Goal: Information Seeking & Learning: Check status

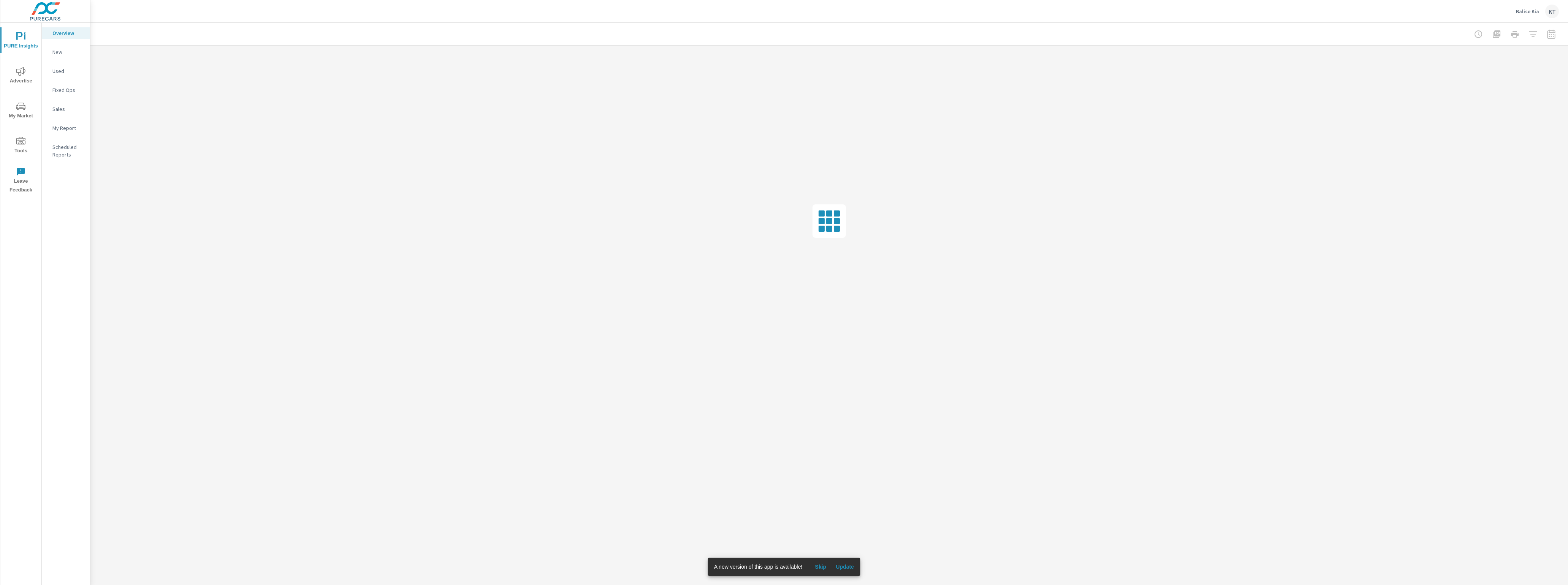
click at [849, 566] on span "Update" at bounding box center [844, 567] width 18 height 7
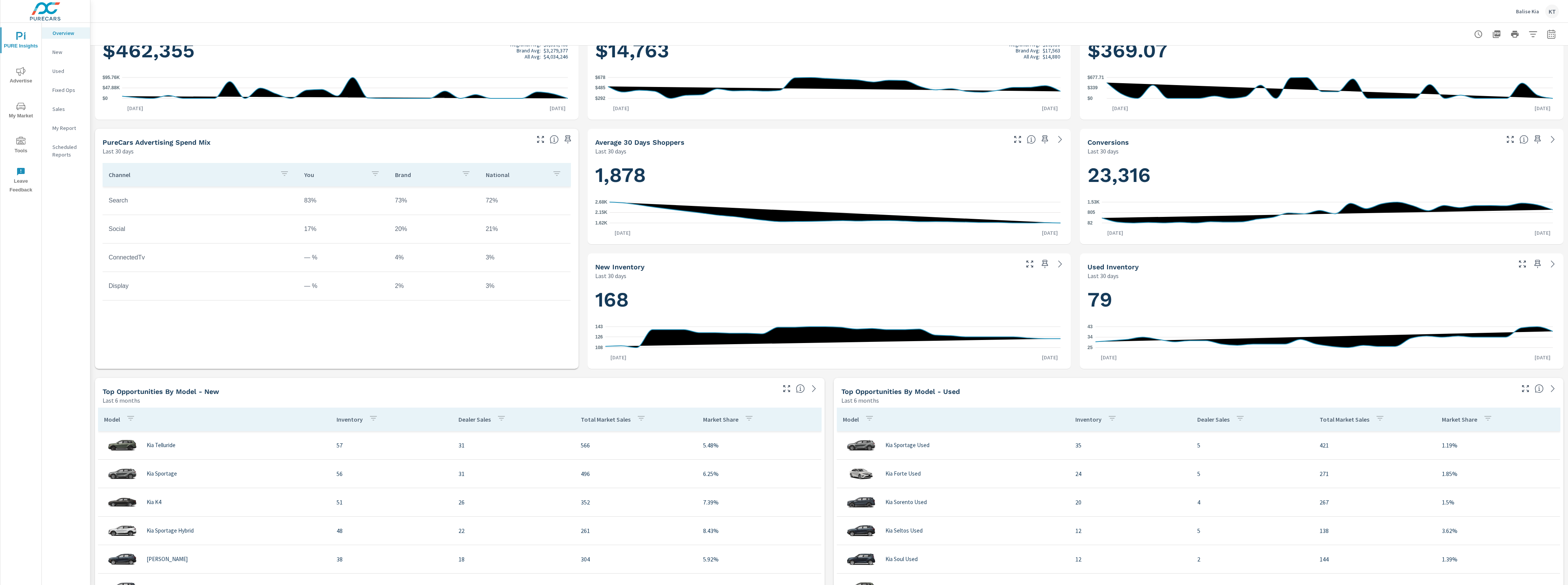
scroll to position [171, 0]
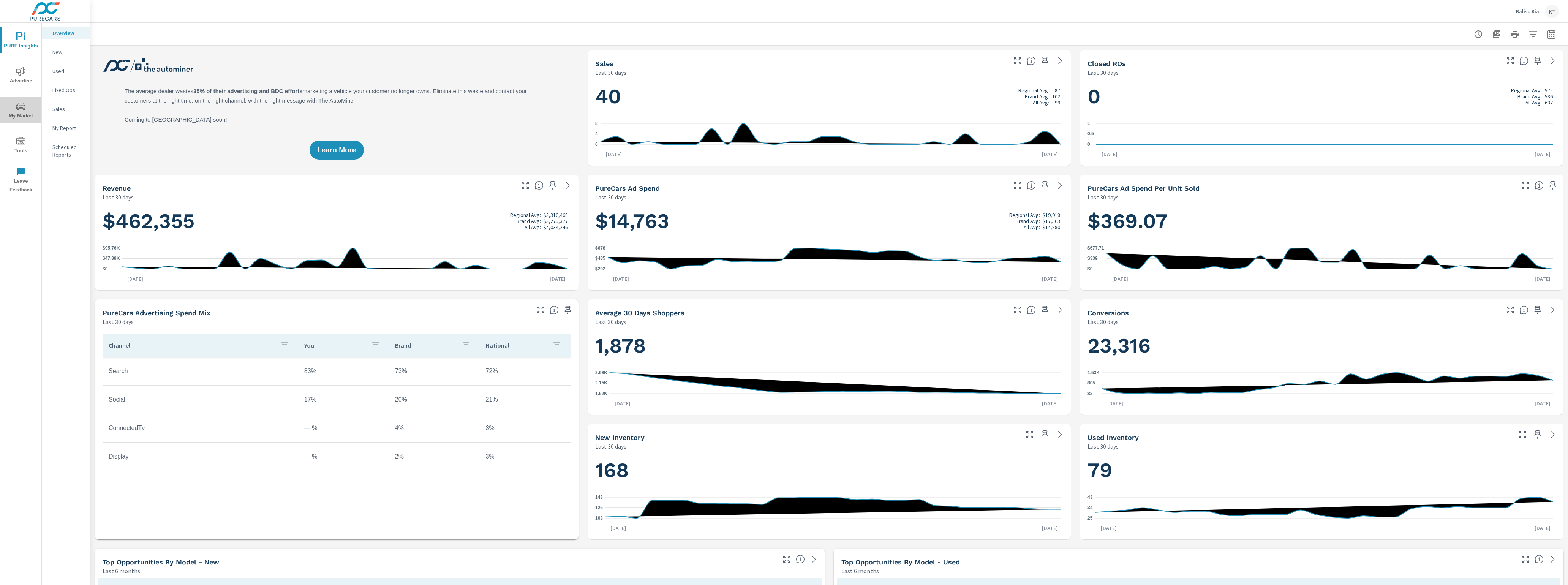
click at [21, 109] on icon "nav menu" at bounding box center [21, 106] width 9 height 9
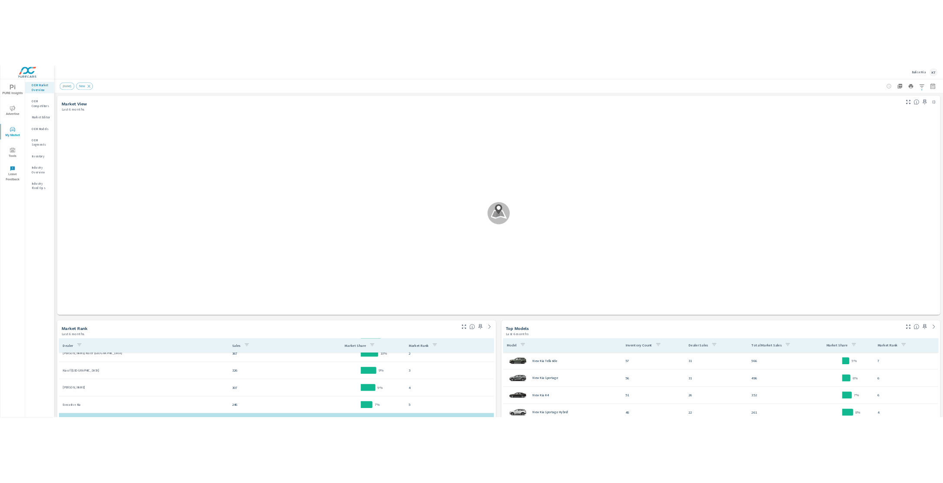
scroll to position [130, 0]
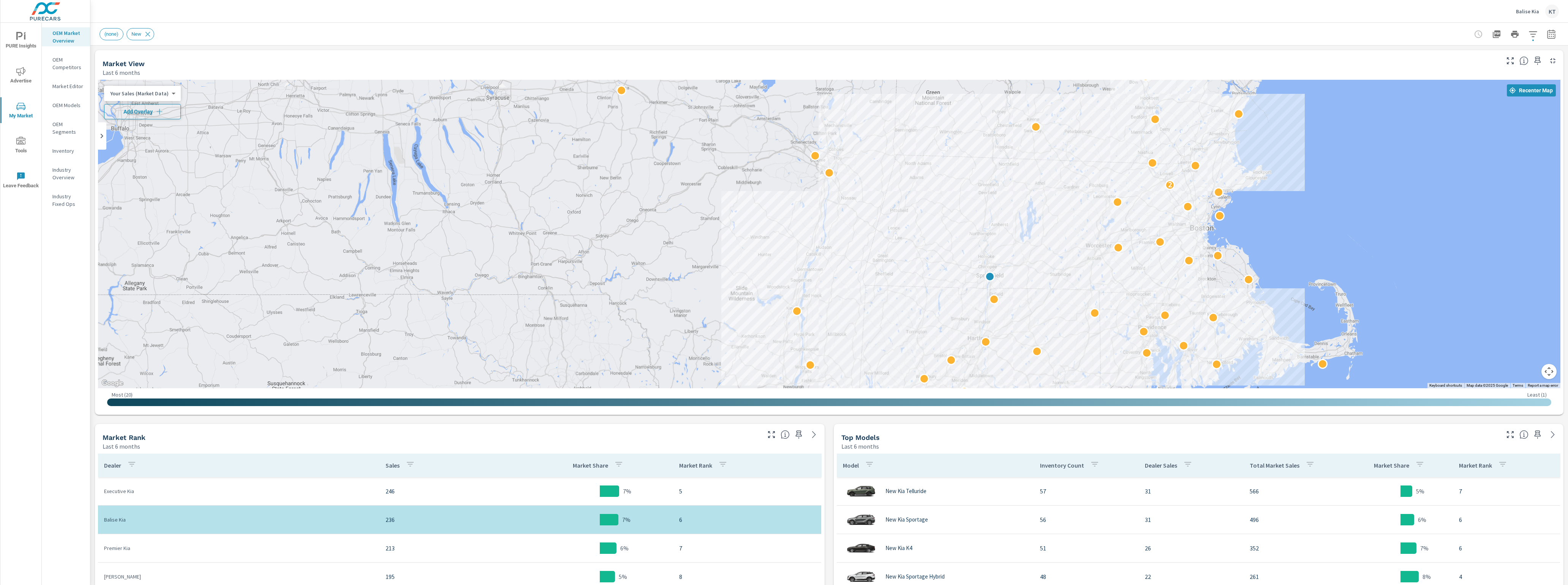
click at [153, 112] on span "Add Overlay" at bounding box center [143, 111] width 70 height 8
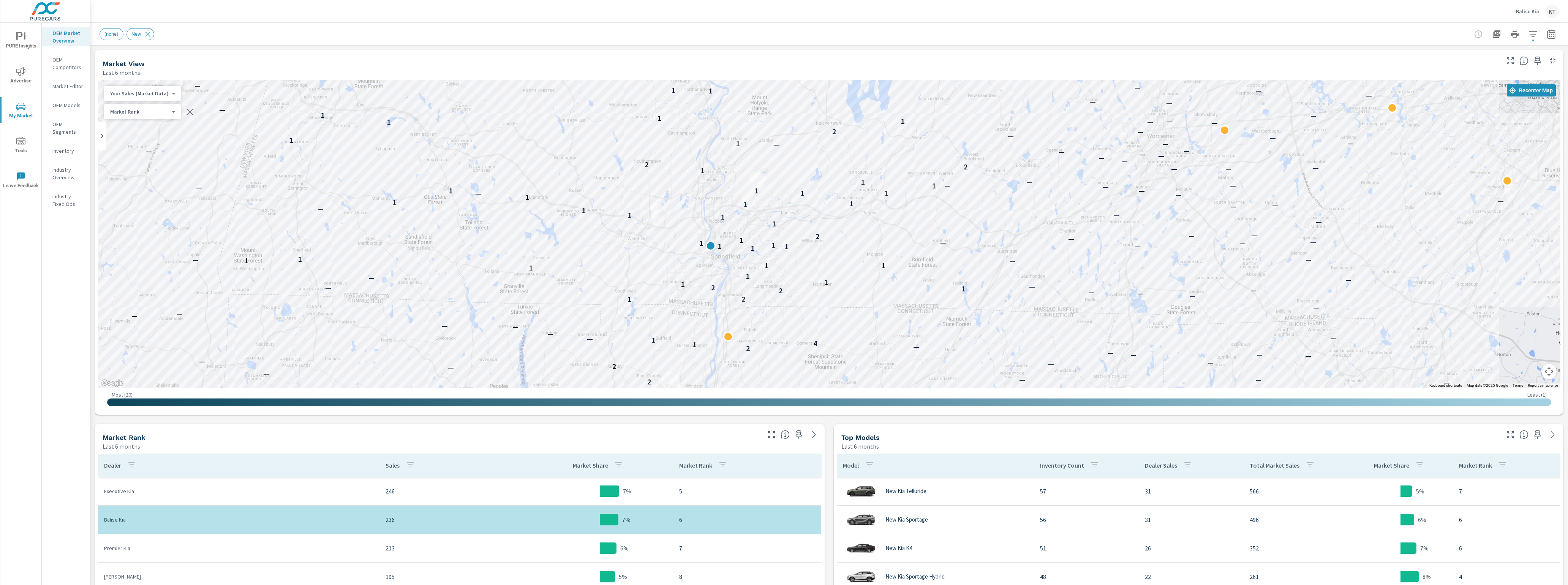
drag, startPoint x: 849, startPoint y: 351, endPoint x: 1015, endPoint y: 253, distance: 192.8
click at [1015, 253] on div "— — — — — — — — — — — — — — — — — — — — — — — — — — — — — — — — — — — — — — — —…" at bounding box center [1521, 351] width 1045 height 438
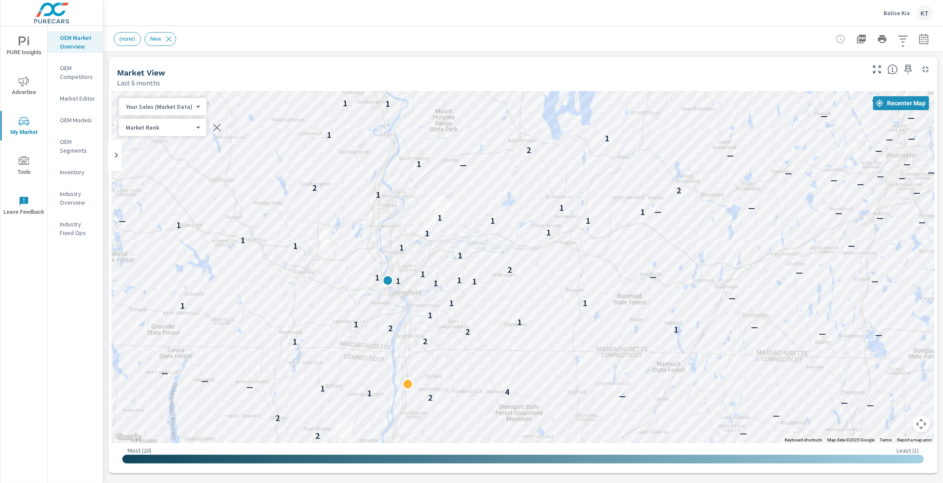
scroll to position [65, 0]
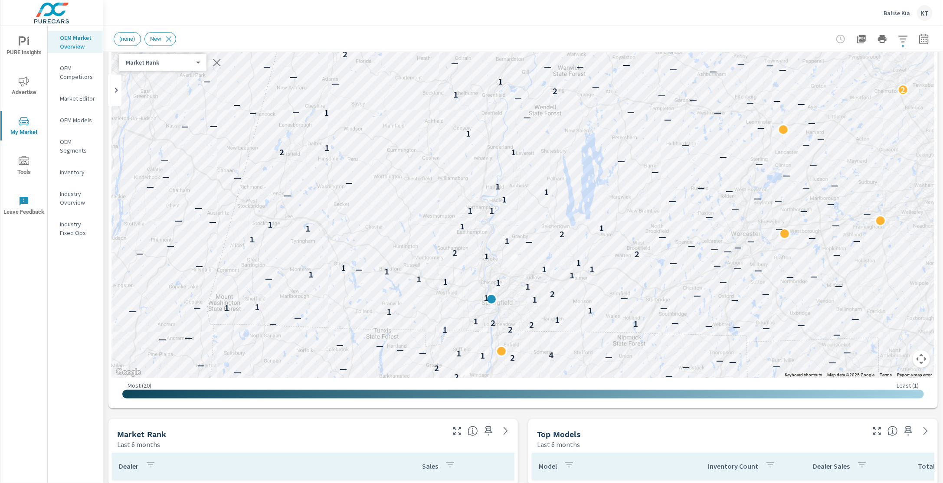
drag, startPoint x: 712, startPoint y: 253, endPoint x: 705, endPoint y: 295, distance: 42.7
click at [23, 89] on span "Advertise" at bounding box center [24, 86] width 42 height 21
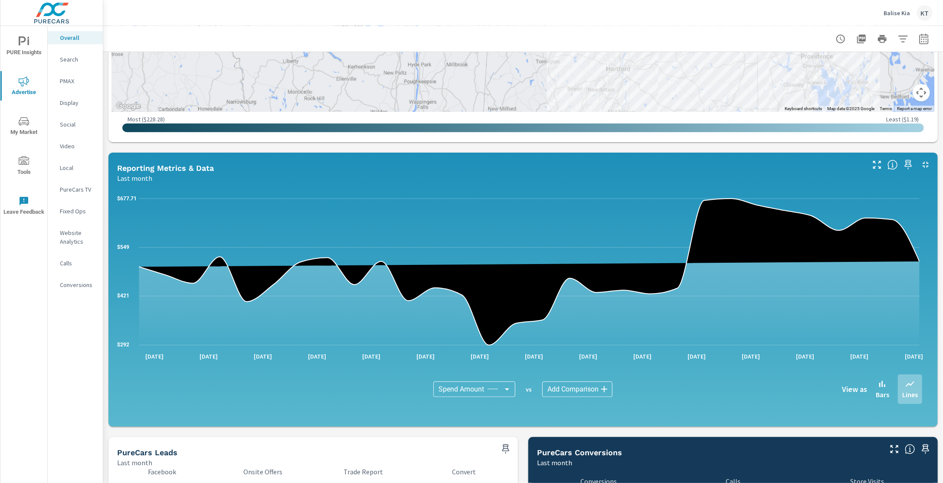
scroll to position [585, 0]
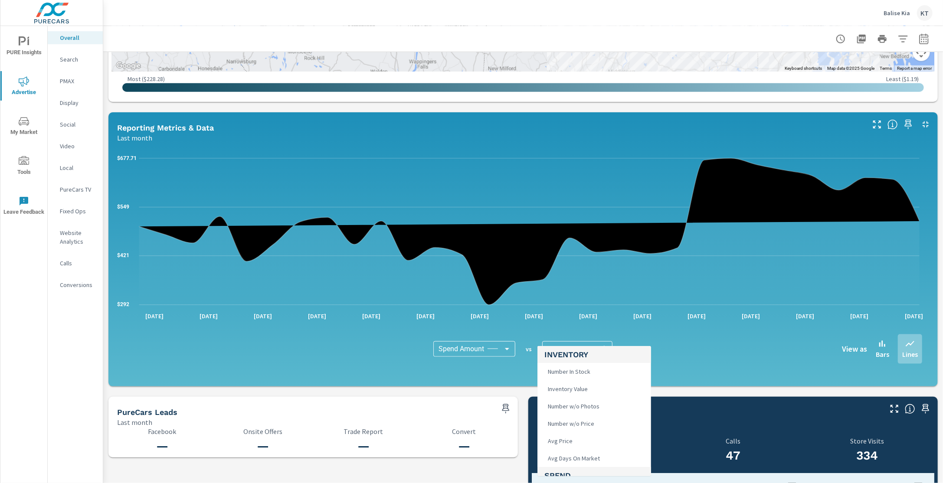
click at [594, 351] on body "PURE Insights Advertise My Market Tools Leave Feedback Overall Search PMAX Disp…" at bounding box center [471, 241] width 943 height 483
click at [552, 410] on span "Leads" at bounding box center [554, 414] width 21 height 12
type input "Leads"
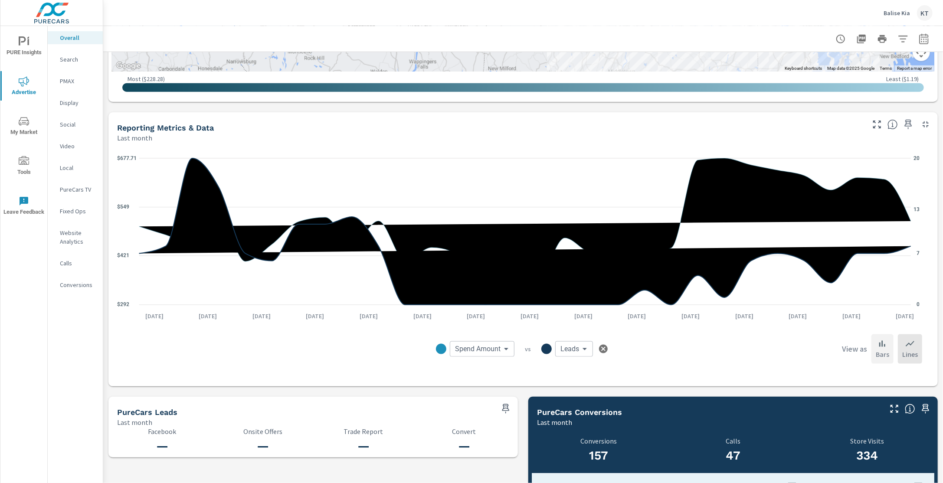
click at [877, 339] on icon at bounding box center [882, 344] width 10 height 10
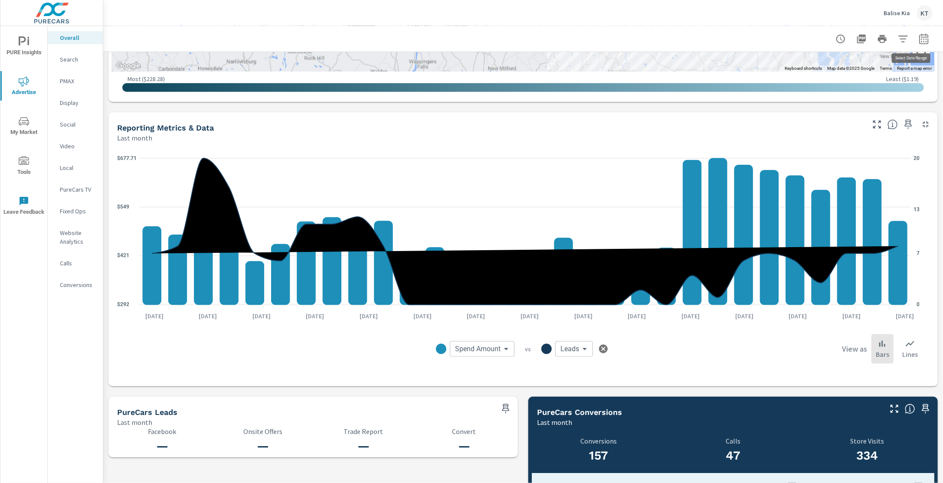
click at [919, 39] on icon "button" at bounding box center [924, 39] width 10 height 10
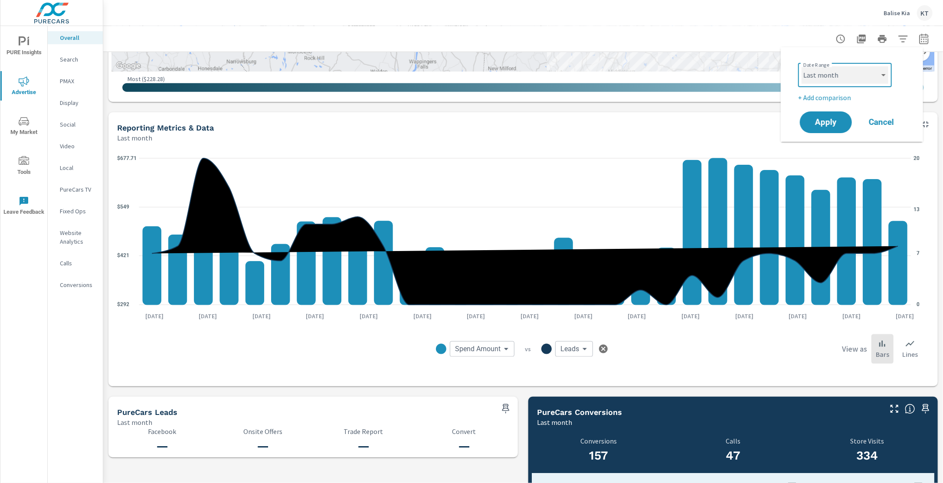
click at [851, 78] on select "Custom [DATE] Last week Last 7 days Last 14 days Last 30 days Last 45 days Last…" at bounding box center [845, 74] width 87 height 17
select select "Year to date"
click at [802, 66] on select "Custom [DATE] Last week Last 7 days Last 14 days Last 30 days Last 45 days Last…" at bounding box center [845, 74] width 87 height 17
click at [824, 122] on span "Apply" at bounding box center [826, 122] width 36 height 8
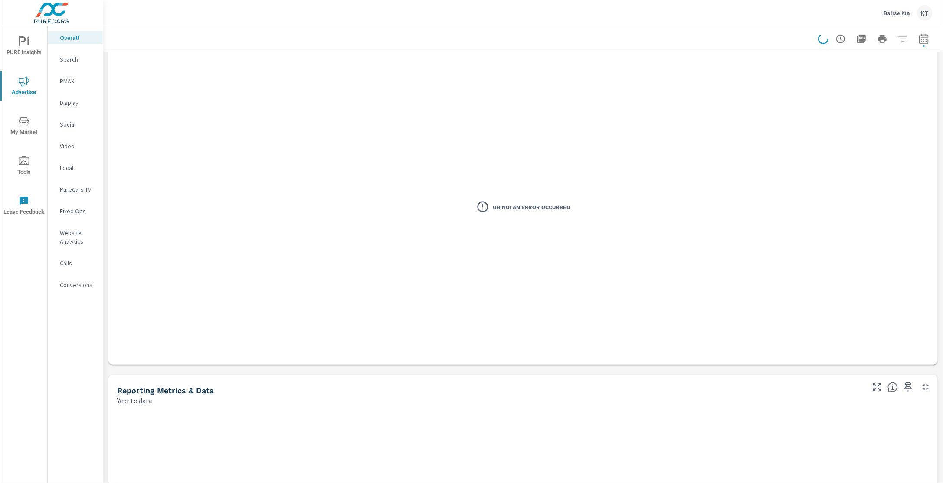
scroll to position [325, 0]
click at [75, 61] on p "Search" at bounding box center [78, 59] width 36 height 9
